Goal: Task Accomplishment & Management: Manage account settings

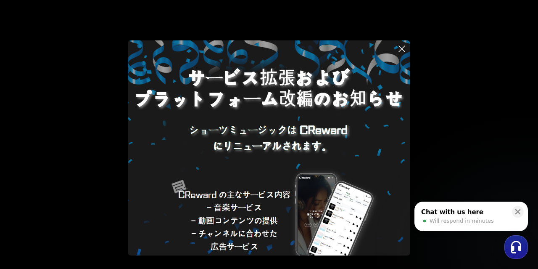
click at [438, 60] on button at bounding box center [269, 134] width 538 height 269
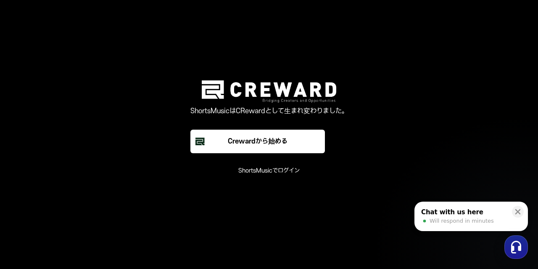
click at [279, 172] on font "ShortsMusicでログイン" at bounding box center [268, 170] width 61 height 7
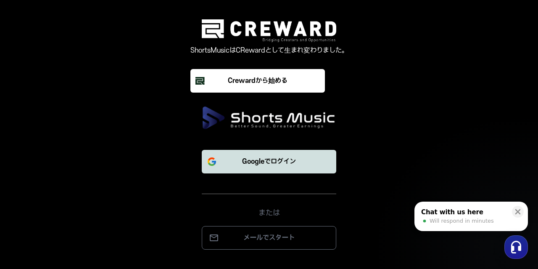
click at [274, 168] on button "Googleでログイン" at bounding box center [269, 162] width 135 height 24
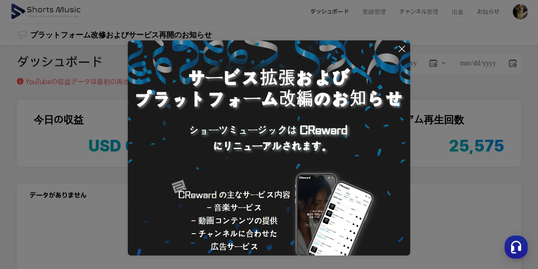
click at [448, 169] on button at bounding box center [269, 134] width 538 height 269
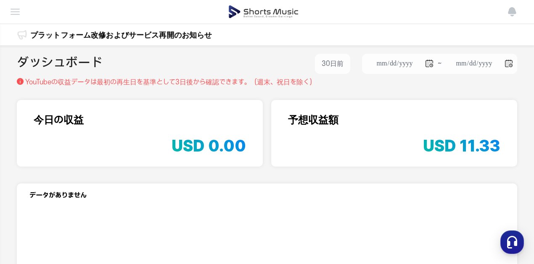
click at [0, 0] on li "出金" at bounding box center [0, 0] width 0 height 0
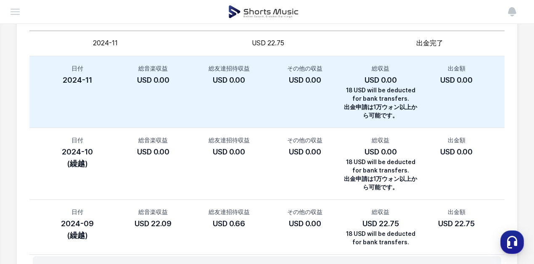
scroll to position [269, 0]
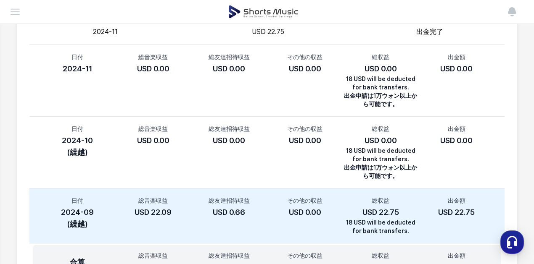
click at [336, 197] on div "その他の収益 USD 0.00" at bounding box center [305, 216] width 76 height 39
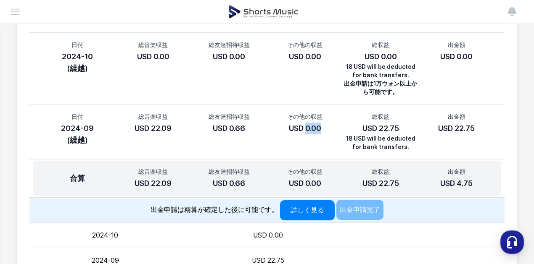
click at [278, 206] on span "出金申請は精算が確定した後に可能です。" at bounding box center [215, 210] width 128 height 8
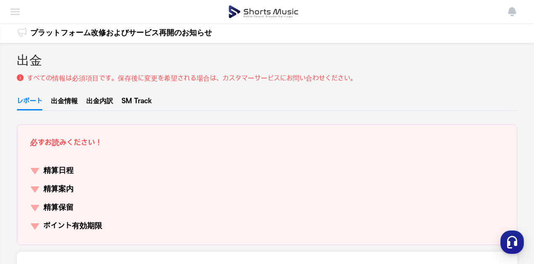
scroll to position [0, 0]
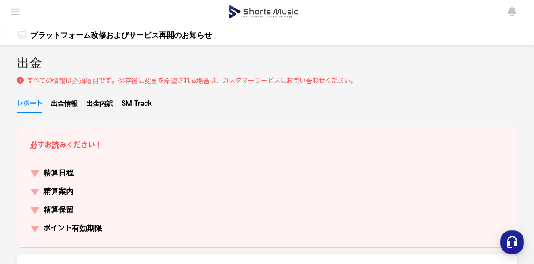
click at [64, 104] on link "出金情報" at bounding box center [64, 106] width 27 height 14
select select "*********"
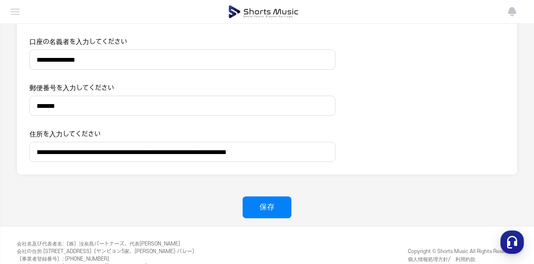
scroll to position [481, 0]
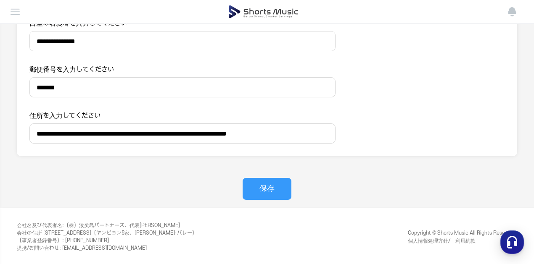
click at [269, 181] on button "保存" at bounding box center [267, 189] width 49 height 22
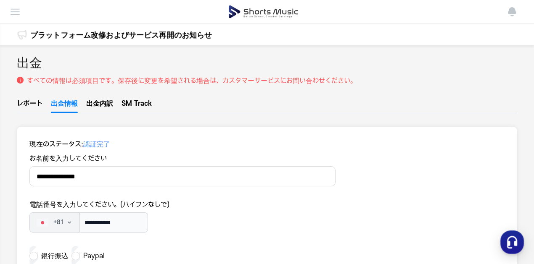
select select "*********"
click at [104, 105] on link "出金内訳" at bounding box center [99, 106] width 27 height 14
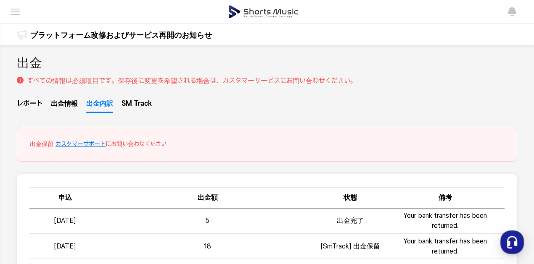
scroll to position [126, 0]
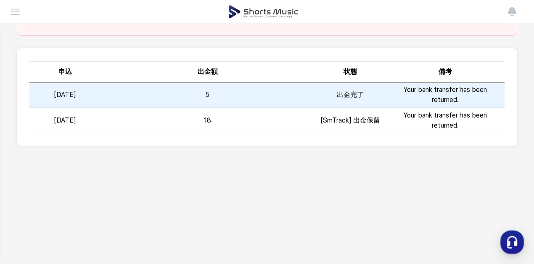
click at [212, 90] on td "5" at bounding box center [208, 95] width 214 height 25
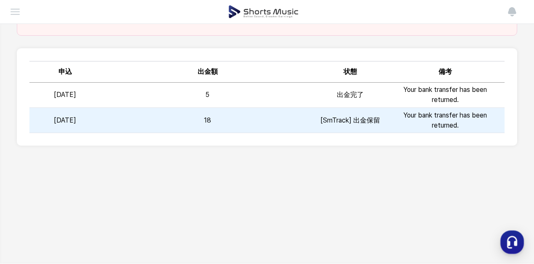
click at [202, 122] on td "18" at bounding box center [208, 120] width 214 height 25
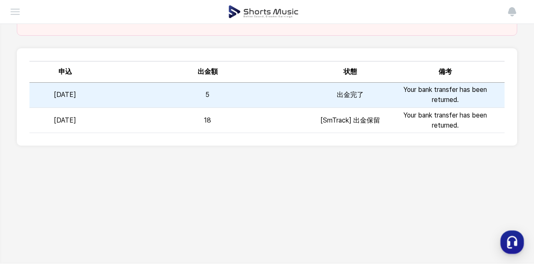
click at [248, 95] on td "5" at bounding box center [208, 95] width 214 height 25
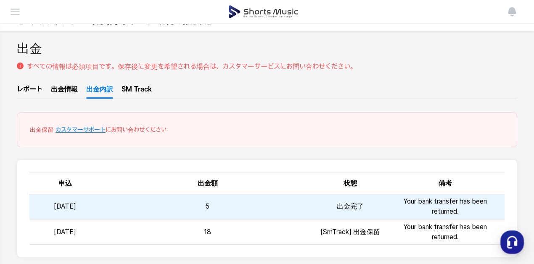
scroll to position [0, 0]
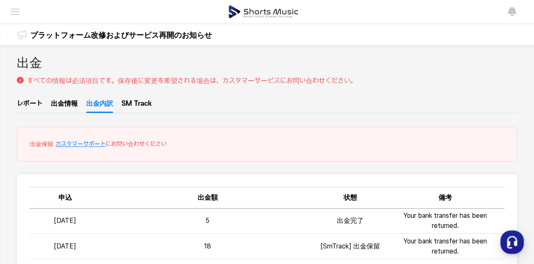
click at [145, 101] on link "SM Track" at bounding box center [137, 106] width 30 height 14
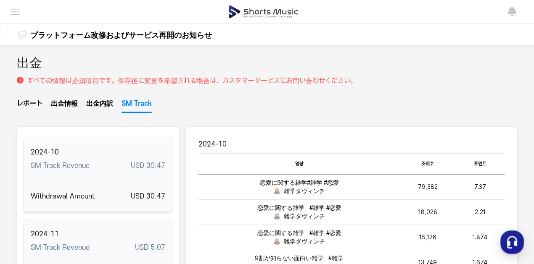
click at [32, 101] on link "レポート" at bounding box center [30, 106] width 26 height 14
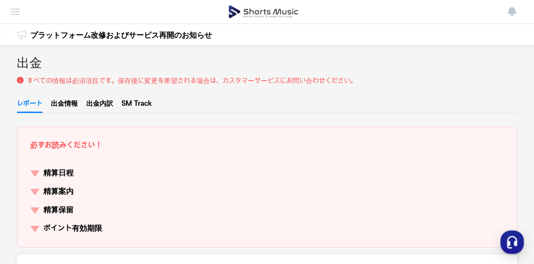
scroll to position [42, 0]
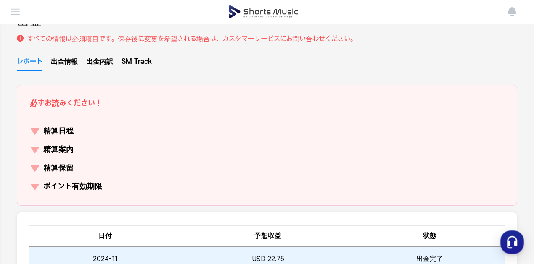
click at [272, 247] on td "USD 22.75" at bounding box center [268, 259] width 174 height 25
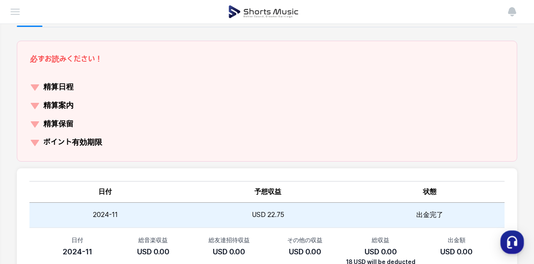
scroll to position [126, 0]
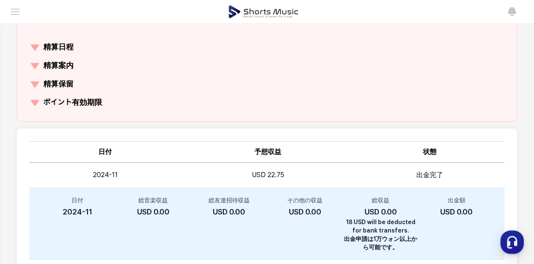
click at [351, 218] on p "18 USD will be deducted for bank transfers." at bounding box center [381, 226] width 76 height 17
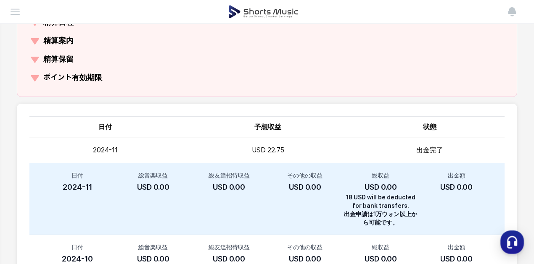
scroll to position [168, 0]
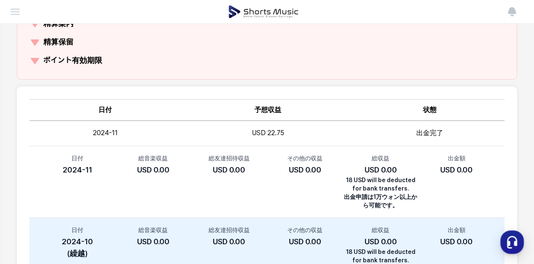
click at [317, 238] on span "USD 0.00" at bounding box center [305, 242] width 32 height 9
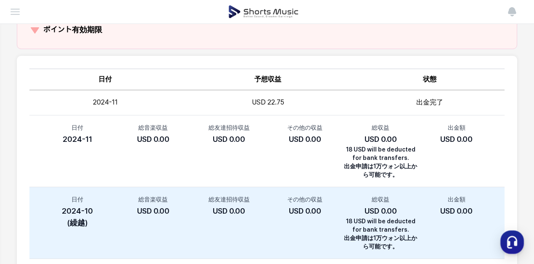
scroll to position [252, 0]
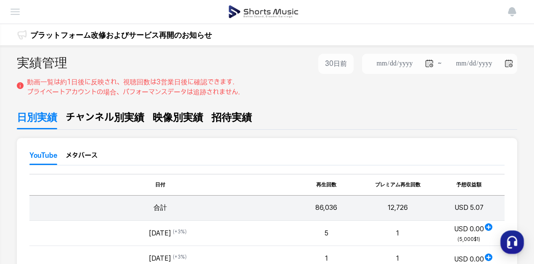
click at [114, 120] on span "チャンネル別実績" at bounding box center [105, 117] width 79 height 15
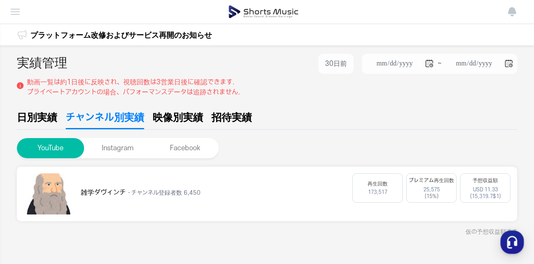
scroll to position [42, 0]
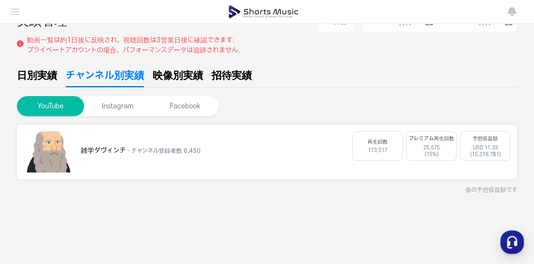
click at [141, 157] on div "雑学ダヴィンチ . チャンネル登録者数 6,450" at bounding box center [216, 152] width 270 height 13
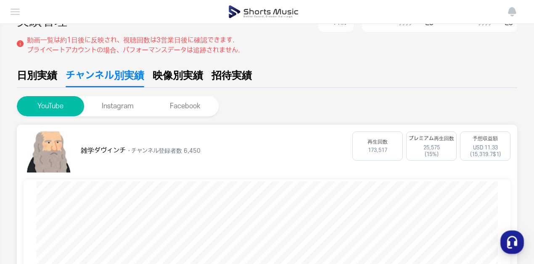
click at [161, 79] on span "映像別実績" at bounding box center [178, 75] width 50 height 15
type input "**********"
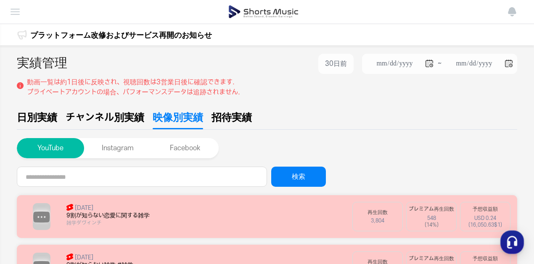
click at [224, 114] on span "招待実績" at bounding box center [231, 117] width 40 height 15
